Goal: Find specific page/section: Find specific page/section

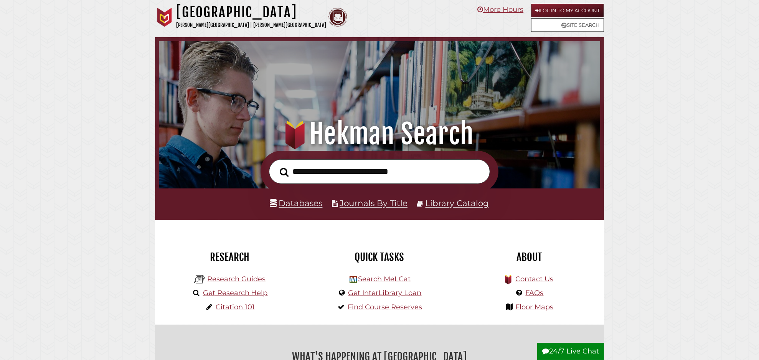
scroll to position [146, 437]
click at [308, 202] on link "Databases" at bounding box center [296, 203] width 53 height 10
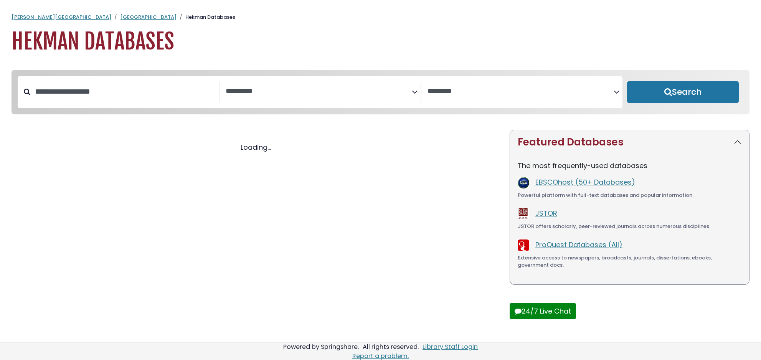
select select "Database Subject Filter"
select select "Database Vendors Filter"
select select "Database Subject Filter"
select select "Database Vendors Filter"
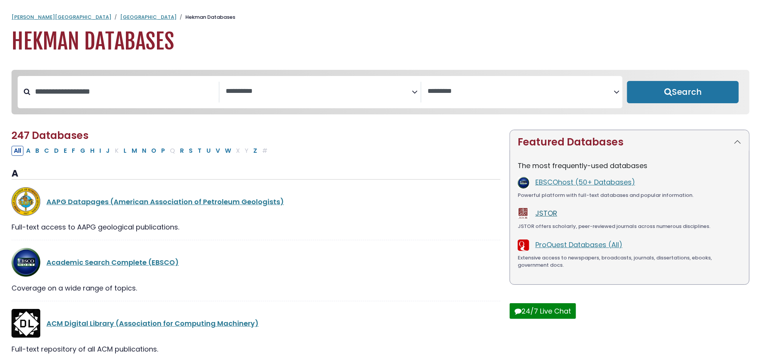
click at [543, 215] on link "JSTOR" at bounding box center [546, 213] width 22 height 10
